Goal: Browse casually

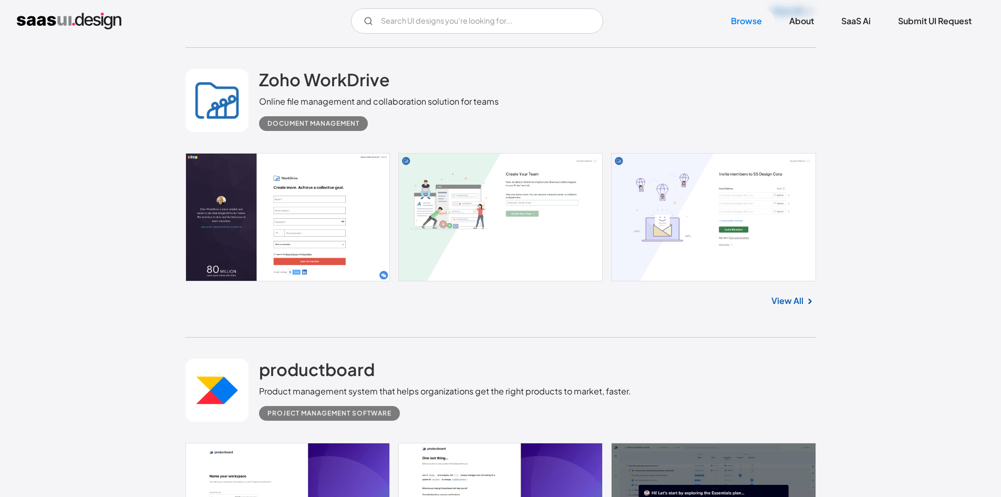
scroll to position [7200, 0]
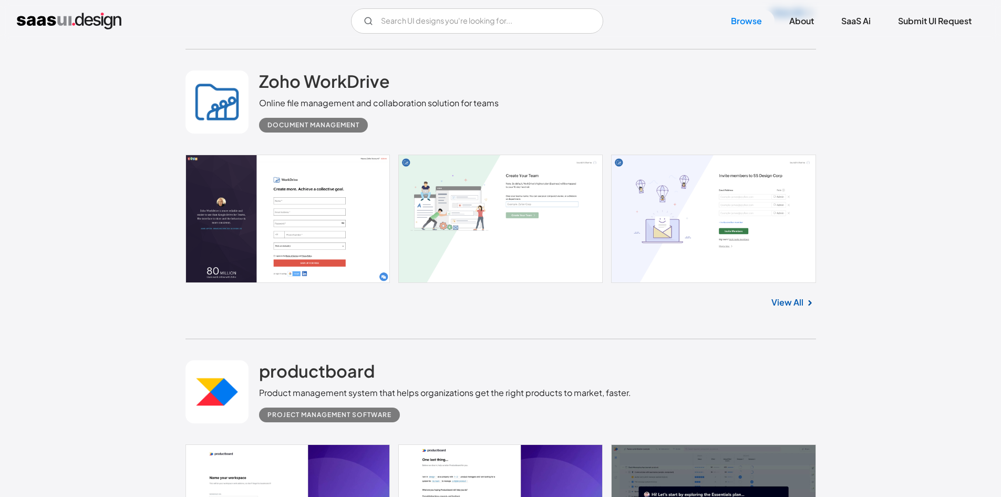
click at [285, 218] on link at bounding box center [501, 219] width 631 height 128
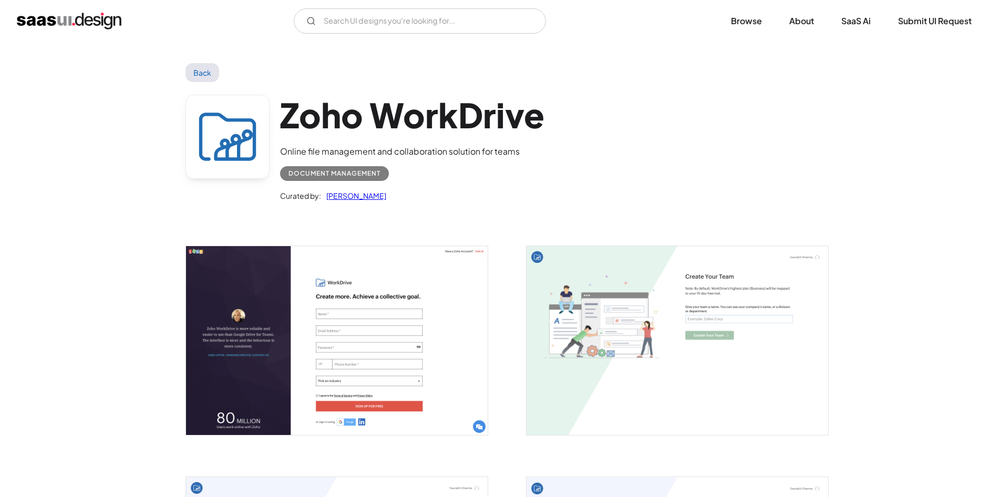
drag, startPoint x: 953, startPoint y: 318, endPoint x: 1006, endPoint y: -13, distance: 334.8
click at [75, 26] on img "home" at bounding box center [69, 21] width 105 height 17
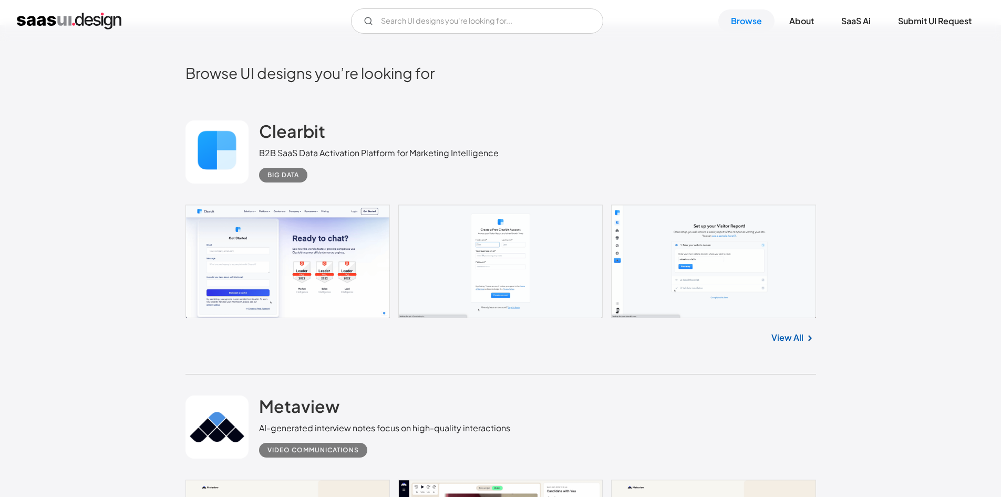
scroll to position [263, 0]
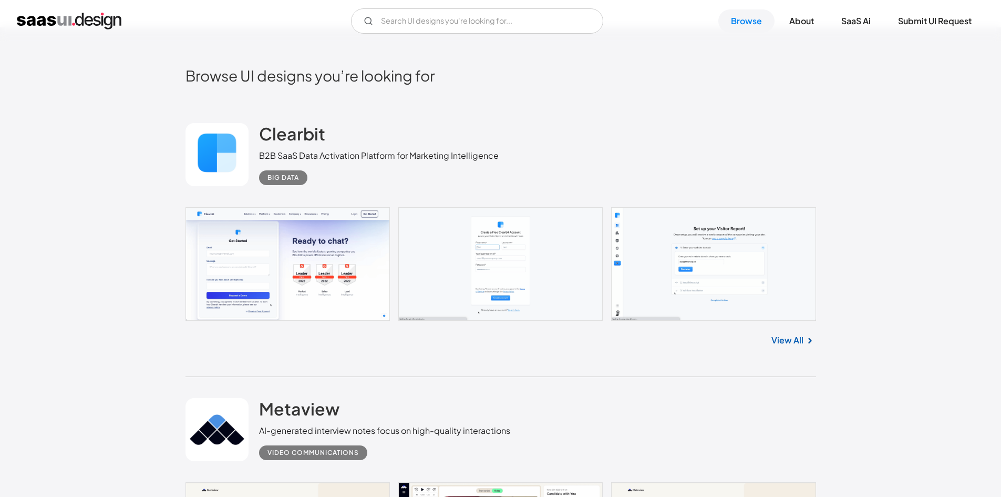
click at [800, 335] on link "View All" at bounding box center [788, 340] width 32 height 13
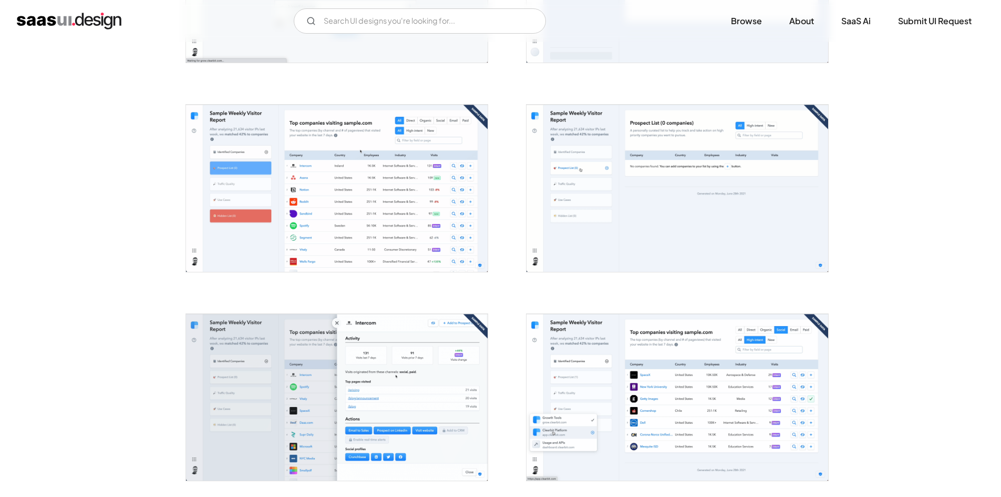
scroll to position [578, 0]
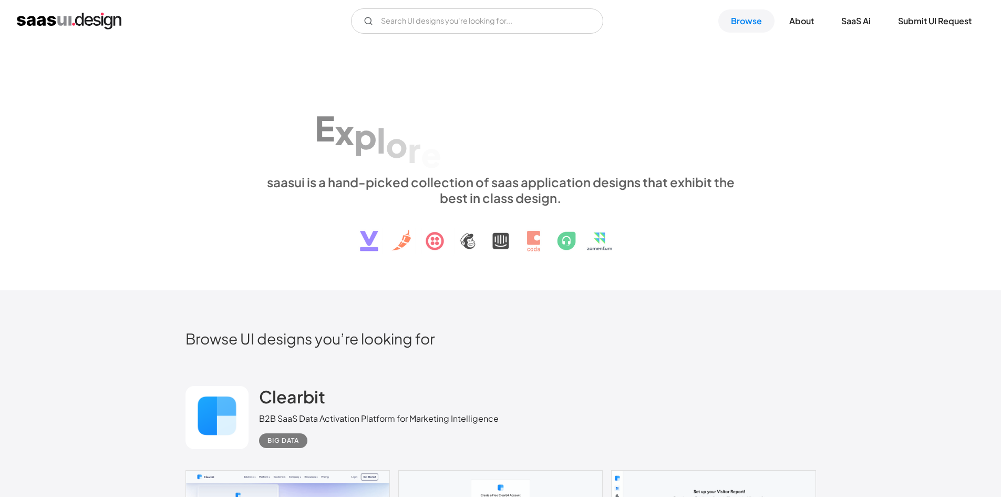
scroll to position [263, 0]
